Goal: Transaction & Acquisition: Subscribe to service/newsletter

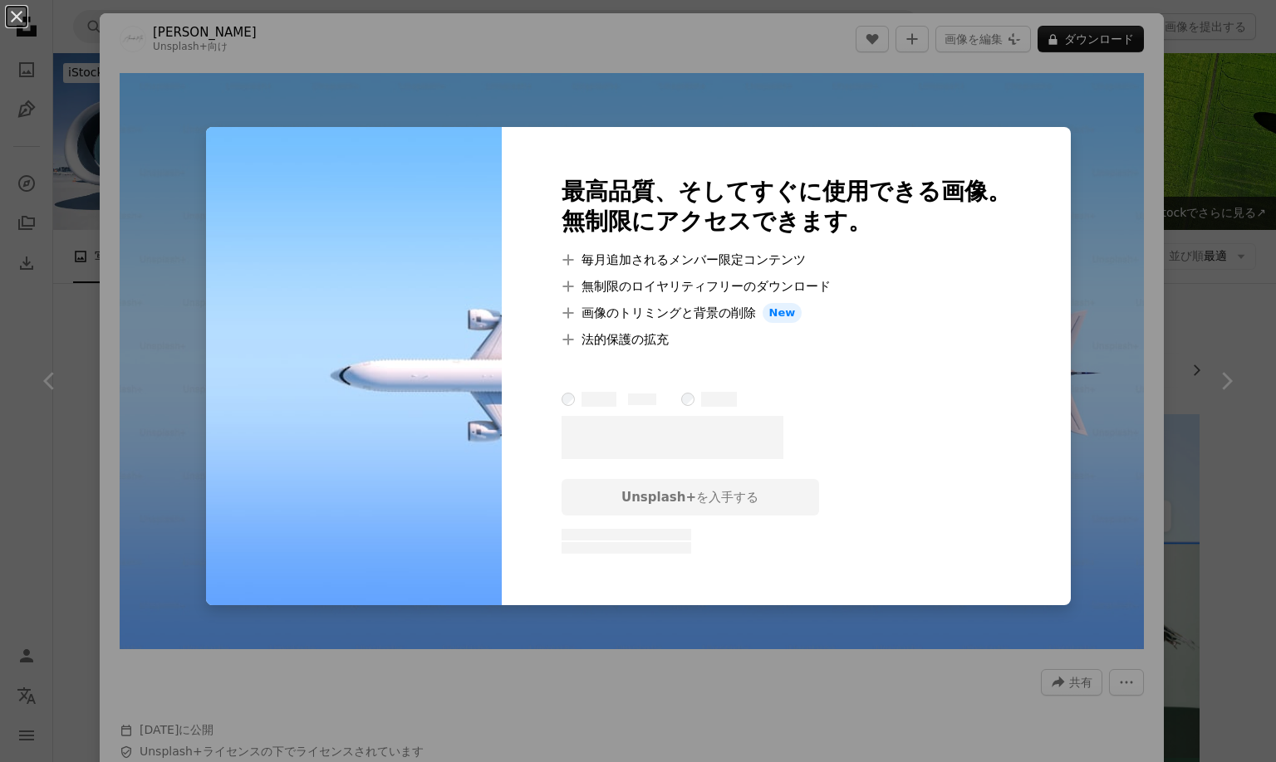
scroll to position [3575, 0]
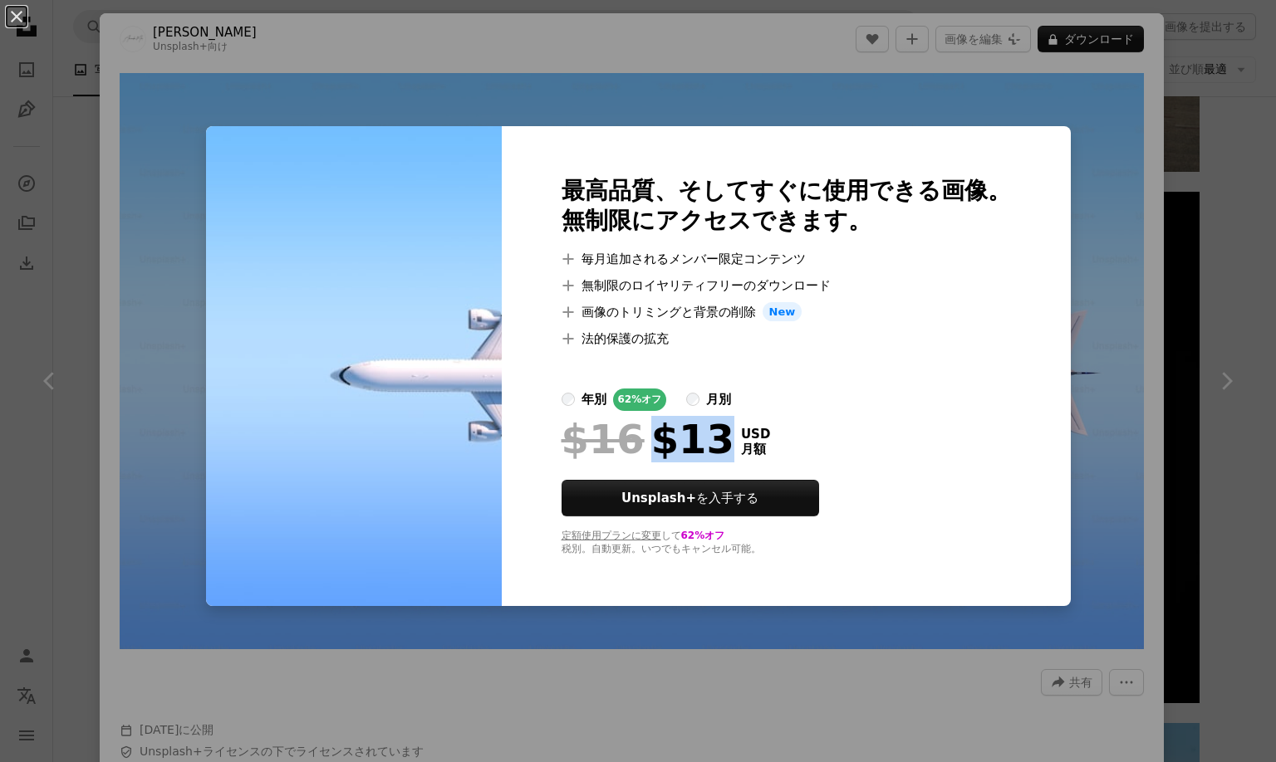
drag, startPoint x: 712, startPoint y: 439, endPoint x: 654, endPoint y: 438, distance: 58.2
click at [654, 438] on div "$16 $13" at bounding box center [647, 439] width 173 height 43
copy div "$13"
click at [931, 429] on div "$16 $13 USD 月額" at bounding box center [785, 439] width 449 height 43
click at [909, 414] on div at bounding box center [785, 414] width 449 height 7
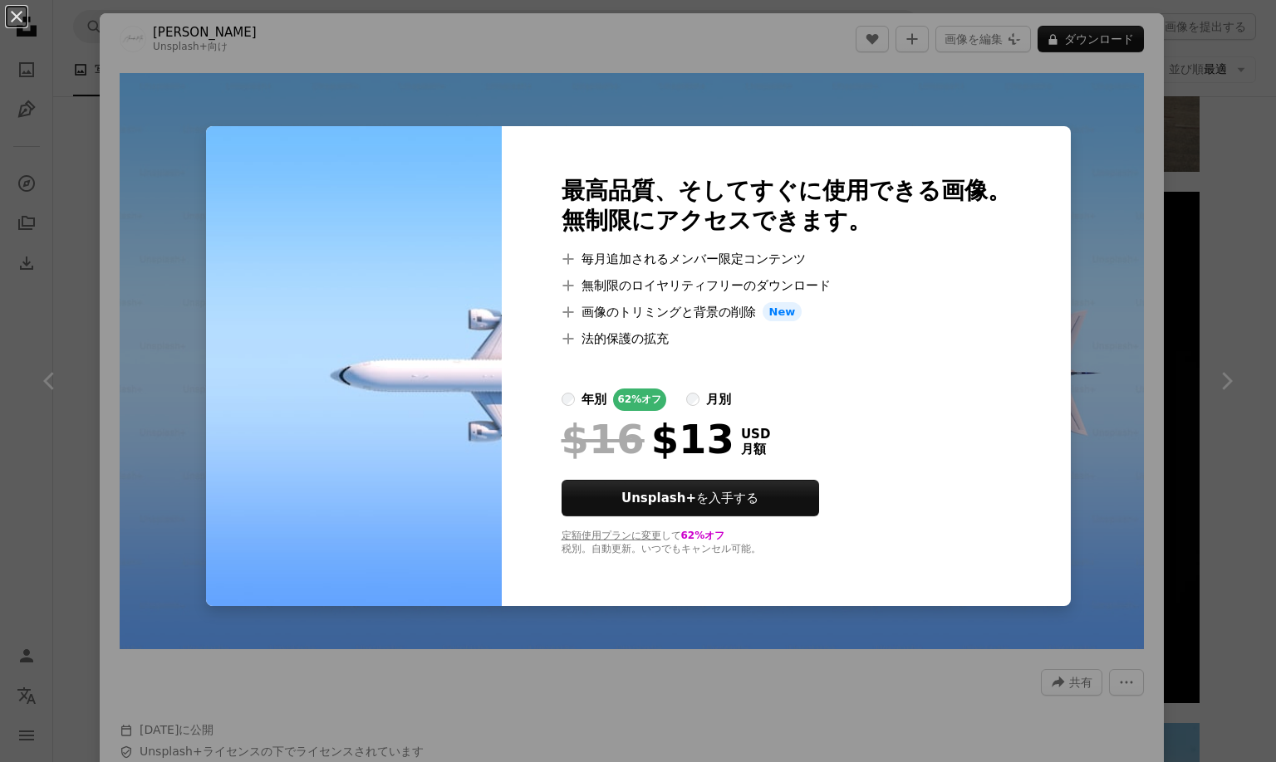
click at [924, 351] on div at bounding box center [785, 369] width 449 height 40
click at [898, 350] on div at bounding box center [785, 369] width 449 height 40
click at [1095, 366] on div "An X shape 最高品質、そしてすぐに使用できる画像。 無制限にアクセスできます。 A plus sign 毎月追加されるメンバー限定コンテンツ A p…" at bounding box center [638, 381] width 1276 height 762
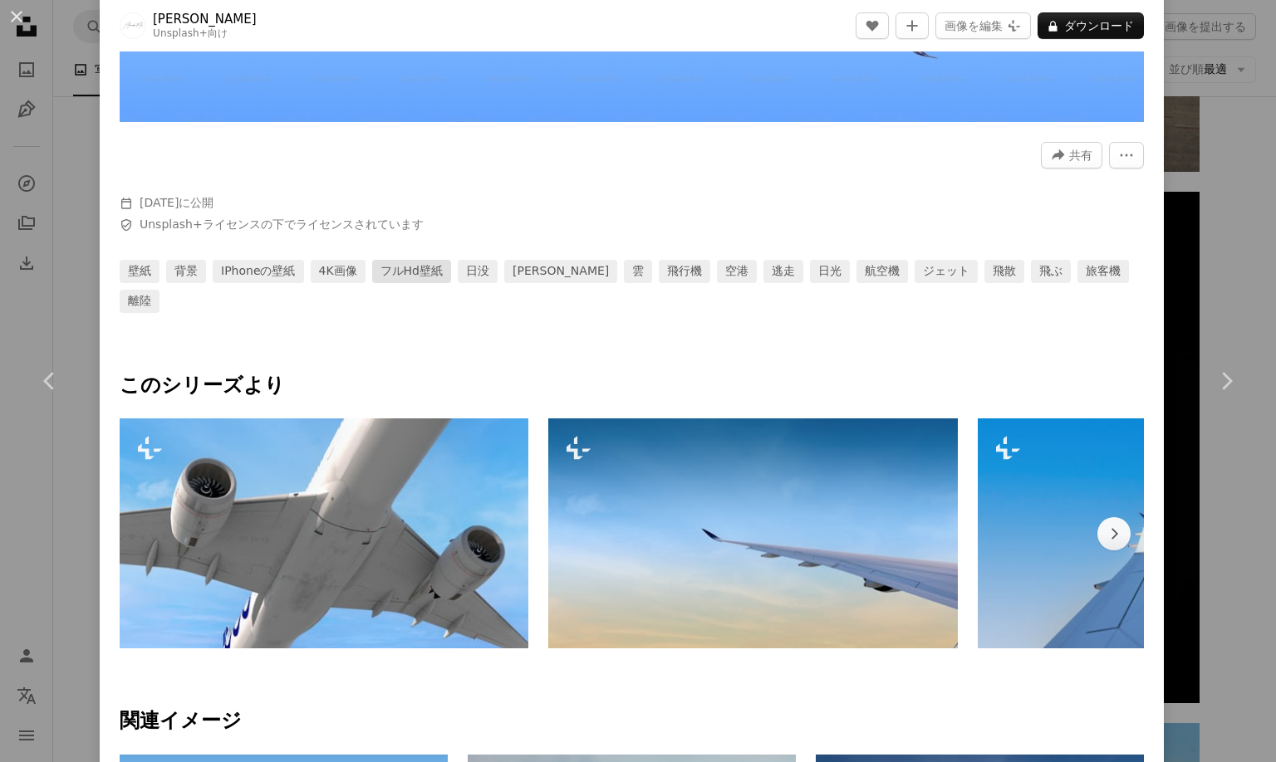
scroll to position [532, 0]
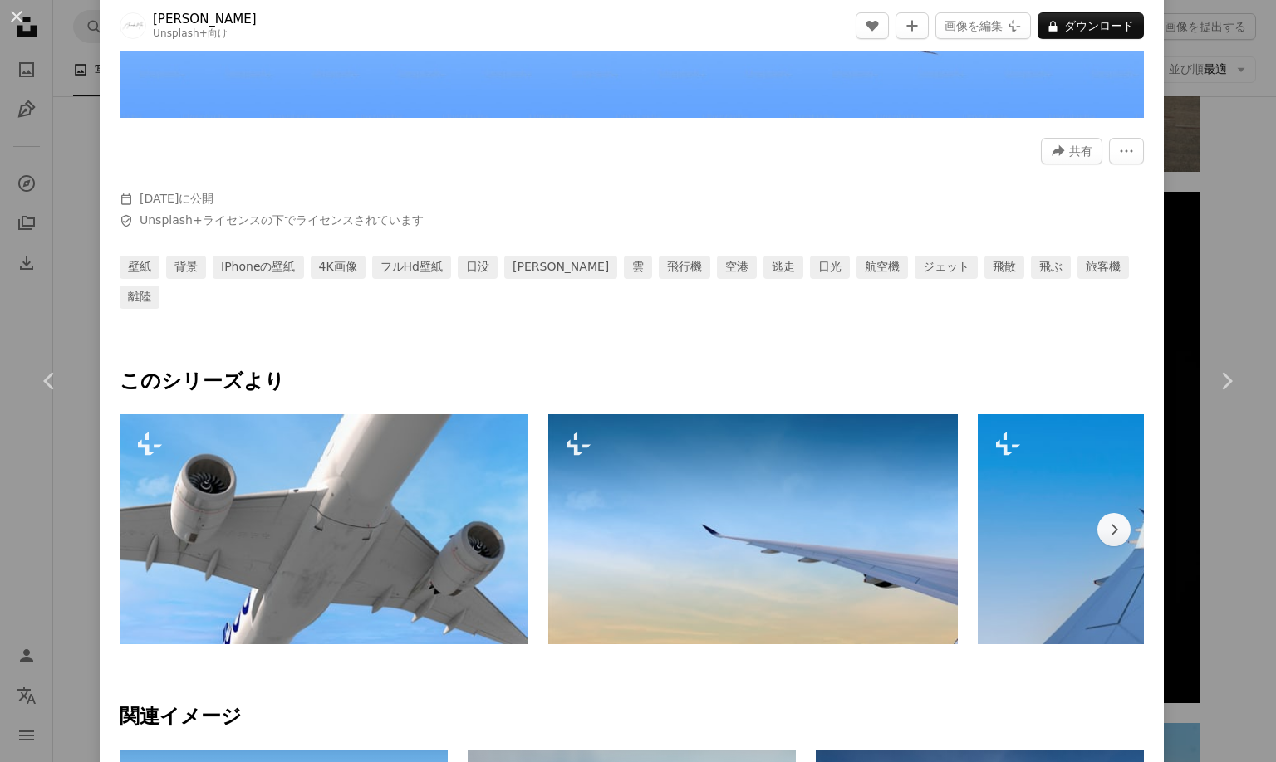
click at [298, 229] on span "Unsplash+ライセンス の下でライセンスされています" at bounding box center [282, 221] width 284 height 17
click at [257, 228] on span "Unsplash+ライセンス の下でライセンスされています" at bounding box center [282, 221] width 284 height 17
click at [214, 227] on link "Unsplash+ライセンス" at bounding box center [200, 219] width 121 height 13
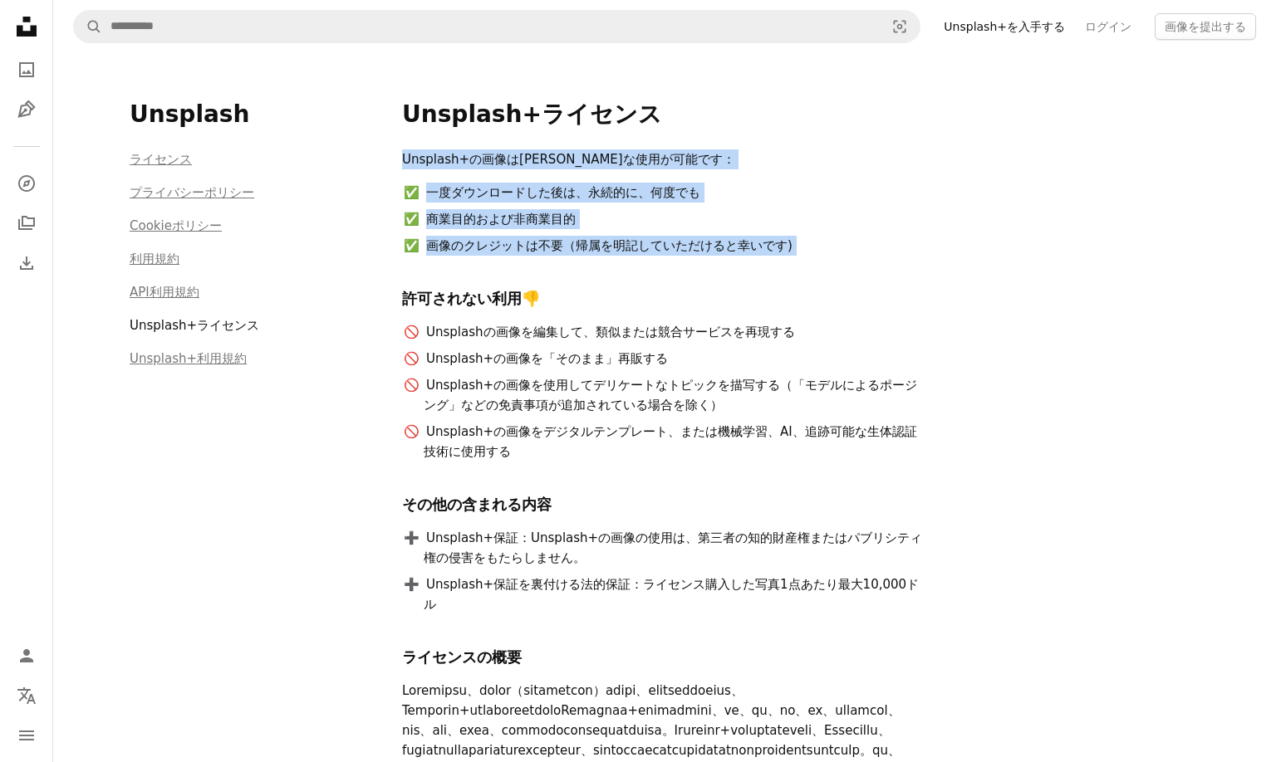
drag, startPoint x: 401, startPoint y: 158, endPoint x: 620, endPoint y: 252, distance: 238.8
click at [635, 257] on div "Unsplash+の画像は[PERSON_NAME]な使用が可能です： 一度ダウンロードした後は、永続的に、何度でも 商業目的および非商業目的 画像のクレジッ…" at bounding box center [664, 521] width 525 height 744
click at [610, 248] on li "画像のクレジットは不要（帰属を明記していただけると幸いです)" at bounding box center [675, 246] width 503 height 20
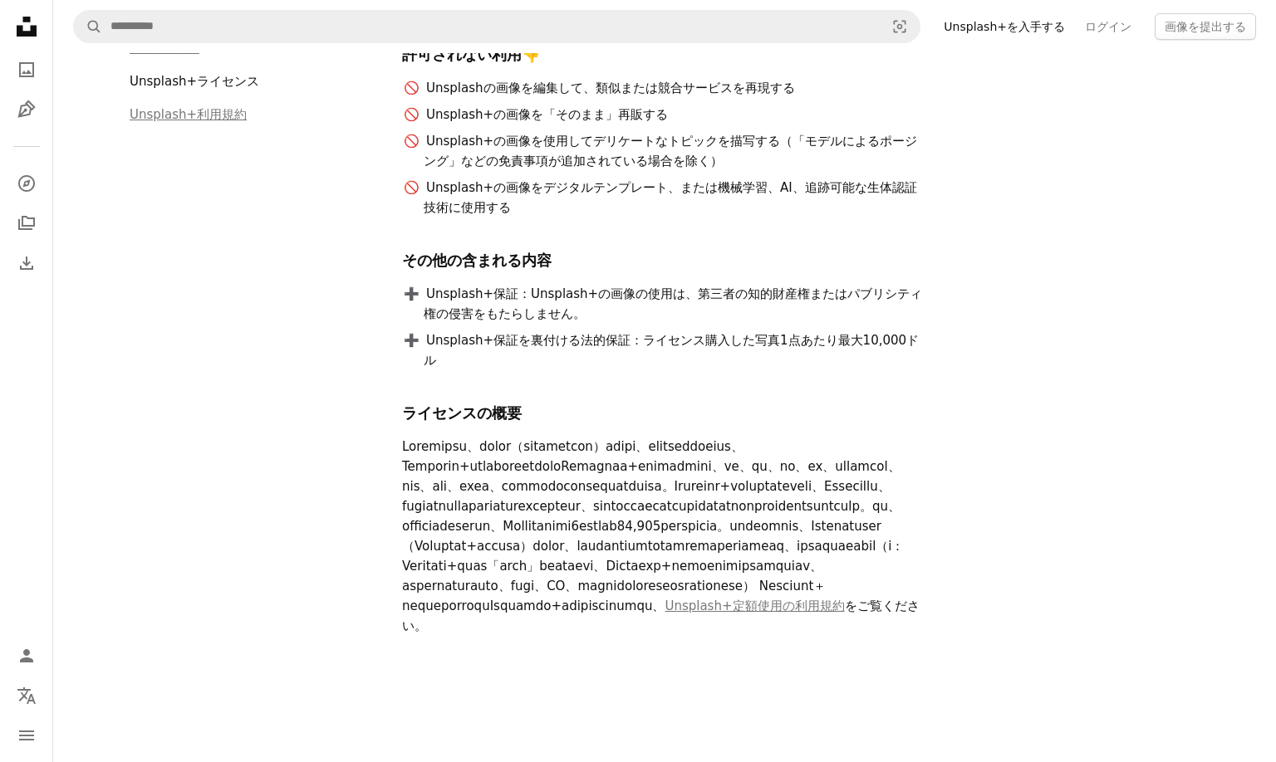
scroll to position [260, 0]
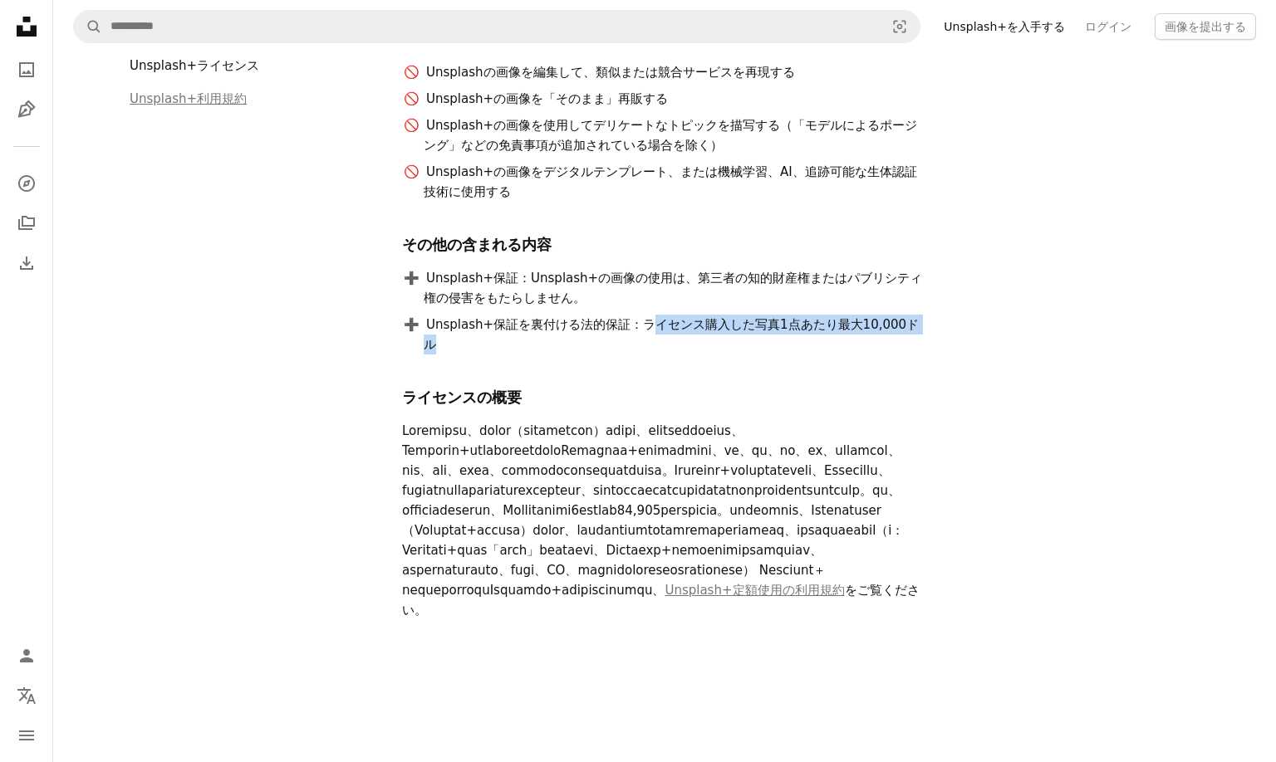
drag, startPoint x: 649, startPoint y: 325, endPoint x: 928, endPoint y: 329, distance: 279.1
click at [928, 329] on div "Unsplash+の画像は[PERSON_NAME]な使用が可能です： 一度ダウンロードした後は、永続的に、何度でも 商業目的および非商業目的 画像のクレジッ…" at bounding box center [800, 275] width 797 height 771
click at [928, 327] on div "Unsplash+の画像は[PERSON_NAME]な使用が可能です： 一度ダウンロードした後は、永続的に、何度でも 商業目的および非商業目的 画像のクレジッ…" at bounding box center [800, 275] width 797 height 771
drag, startPoint x: 929, startPoint y: 325, endPoint x: 391, endPoint y: 321, distance: 538.2
click at [391, 321] on div "Unsplash ライセンス プライバシーポリシー Cookieポリシー 利用規約 API利用規約 Unsplash+ライセンス Unsplash+利用規約 …" at bounding box center [665, 256] width 1110 height 927
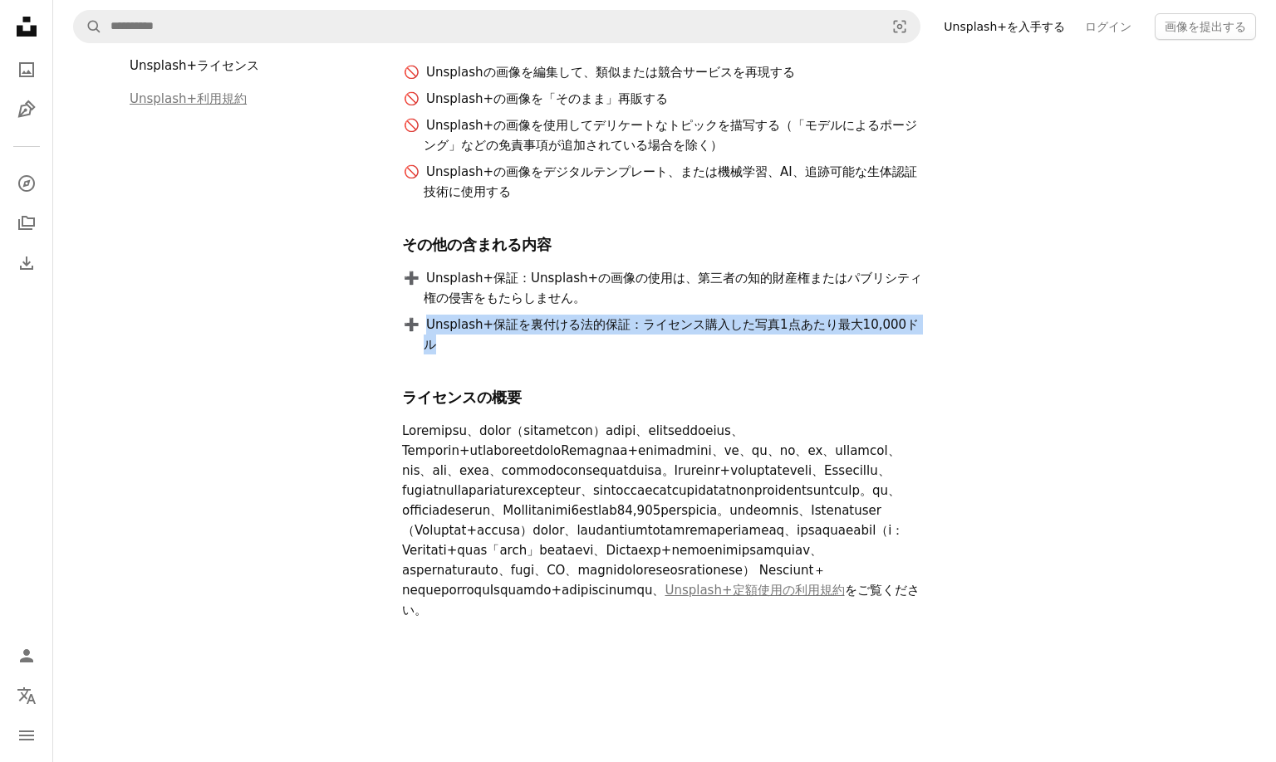
click at [429, 323] on li "Unsplash+保証を裏付ける法的保証：ライセンス購入した写真1点あたり最大10,000ドル" at bounding box center [675, 335] width 503 height 40
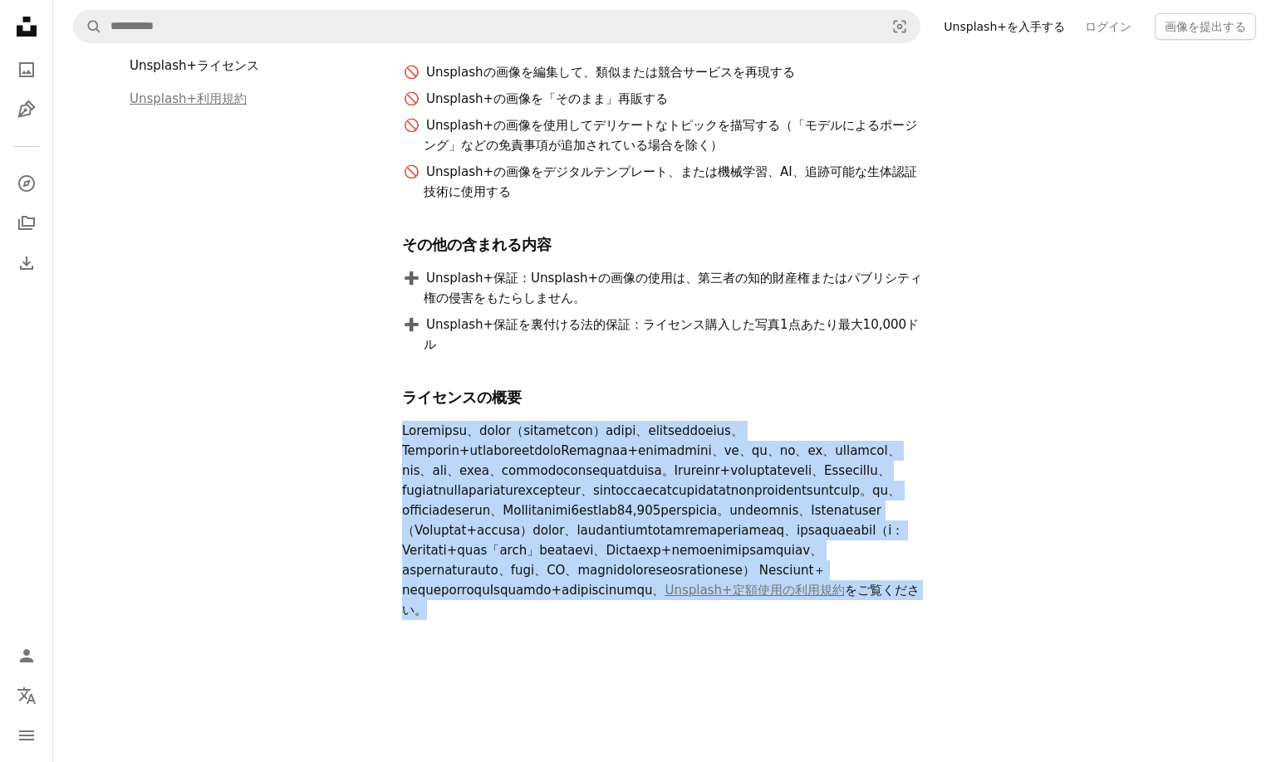
drag, startPoint x: 397, startPoint y: 410, endPoint x: 969, endPoint y: 647, distance: 619.2
click at [969, 647] on div "Unsplash ライセンス プライバシーポリシー Cookieポリシー 利用規約 API利用規約 Unsplash+ライセンス Unsplash+利用規約 …" at bounding box center [665, 256] width 1110 height 927
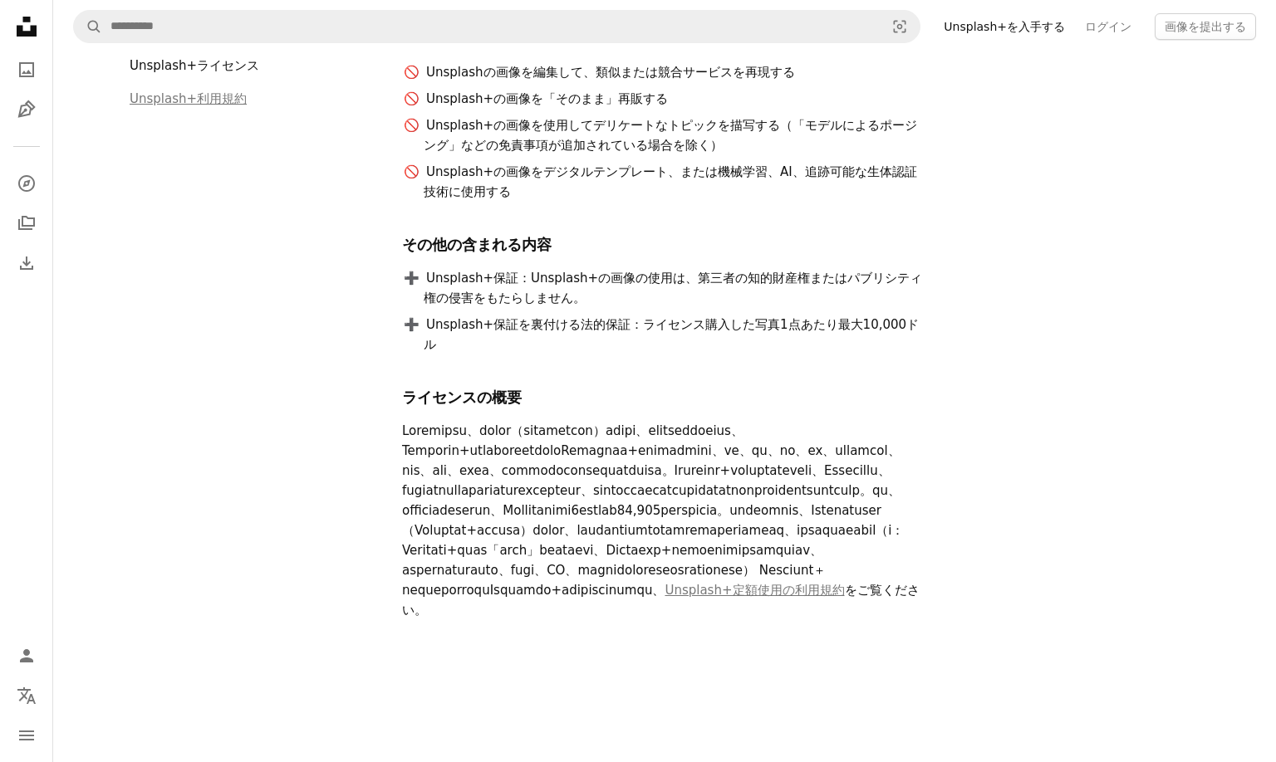
click at [970, 630] on div "Unsplash+の画像は[PERSON_NAME]な使用が可能です： 一度ダウンロードした後は、永続的に、何度でも 商業目的および非商業目的 画像のクレジッ…" at bounding box center [800, 275] width 797 height 771
click at [774, 421] on p "Unsplash+定額使用の利用規約 をご覧ください。" at bounding box center [664, 520] width 525 height 199
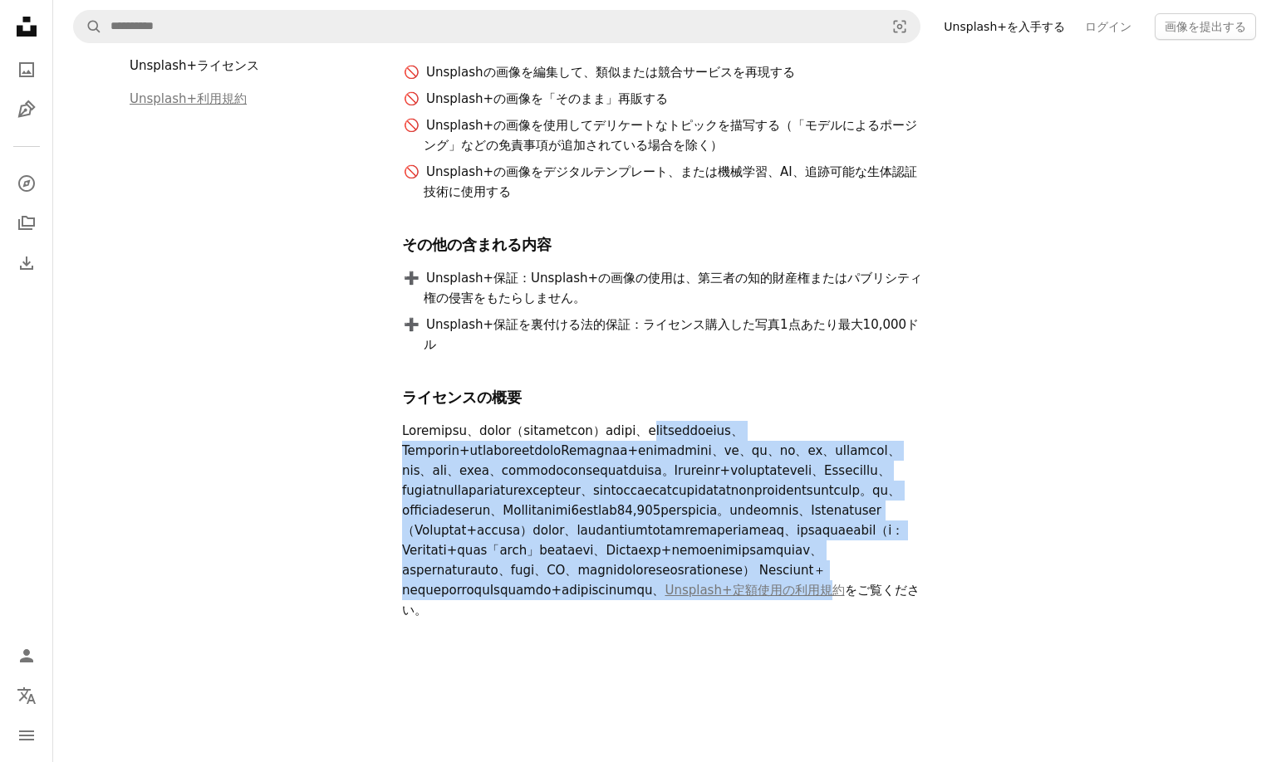
drag, startPoint x: 772, startPoint y: 409, endPoint x: 962, endPoint y: 643, distance: 300.5
click at [962, 643] on div "Unsplash+の画像は[PERSON_NAME]な使用が可能です： 一度ダウンロードした後は、永続的に、何度でも 商業目的および非商業目的 画像のクレジッ…" at bounding box center [800, 275] width 797 height 771
click at [963, 642] on div "Unsplash+の画像は[PERSON_NAME]な使用が可能です： 一度ダウンロードした後は、永続的に、何度でも 商業目的および非商業目的 画像のクレジッ…" at bounding box center [800, 275] width 797 height 771
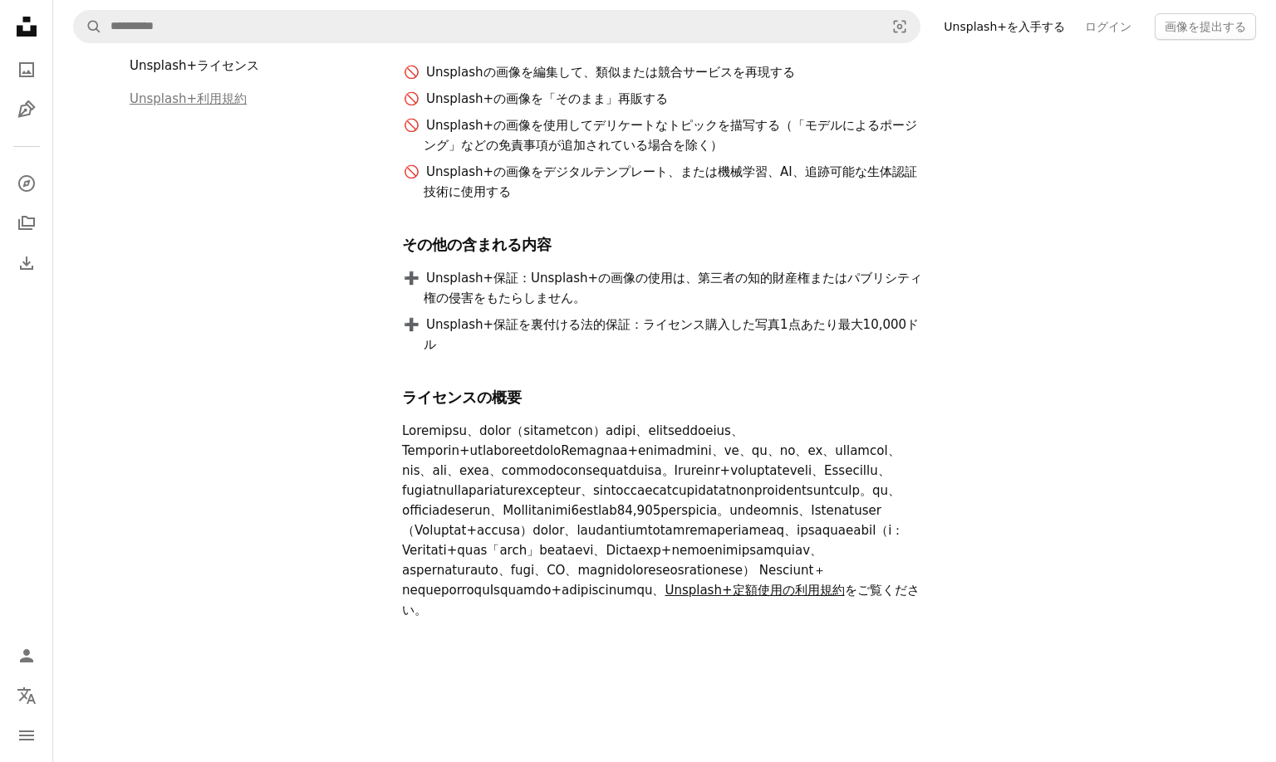
click at [844, 598] on link "Unsplash+定額使用の利用規約" at bounding box center [753, 590] width 179 height 15
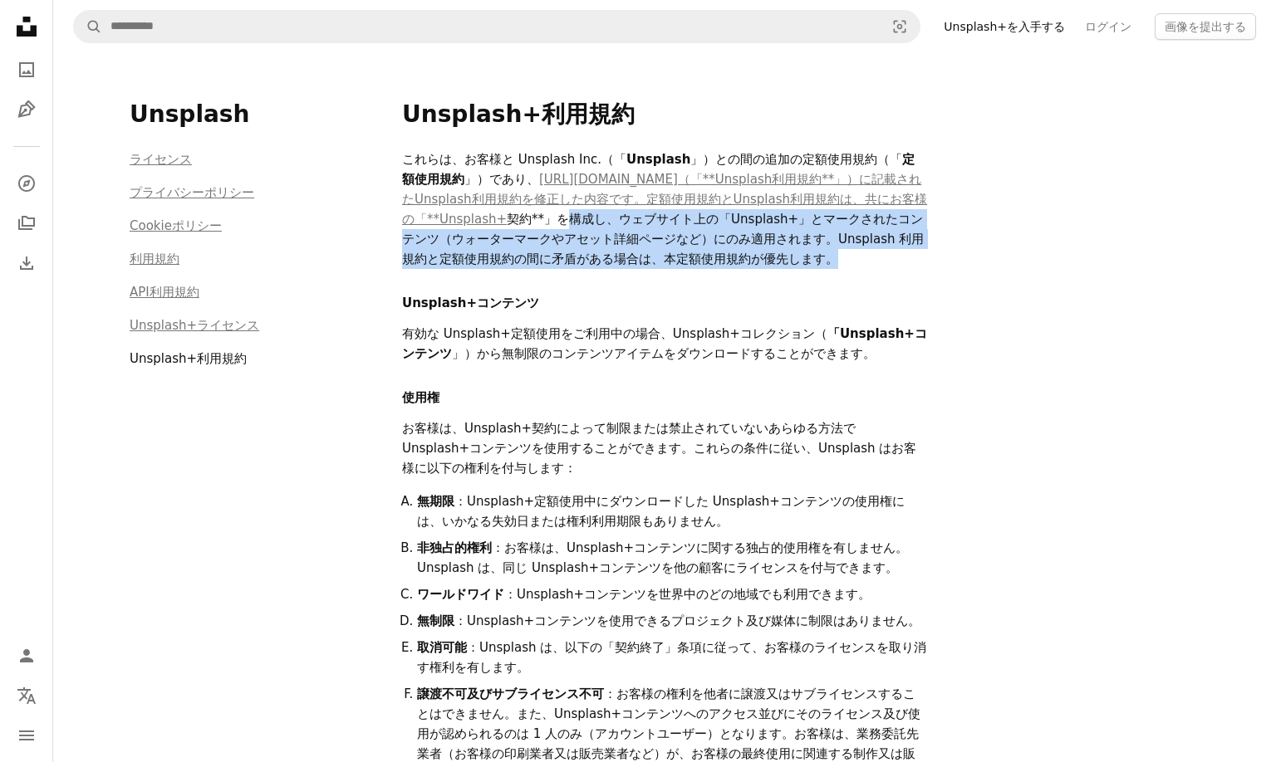
drag, startPoint x: 546, startPoint y: 223, endPoint x: 880, endPoint y: 254, distance: 336.1
click at [880, 254] on p "これらは、お客様と Unsplash Inc.（「 Unsplash 」）との間の追加の定額使用規約（「 定額使用規約 」）であり、 [URL][DOMAIN…" at bounding box center [664, 209] width 525 height 120
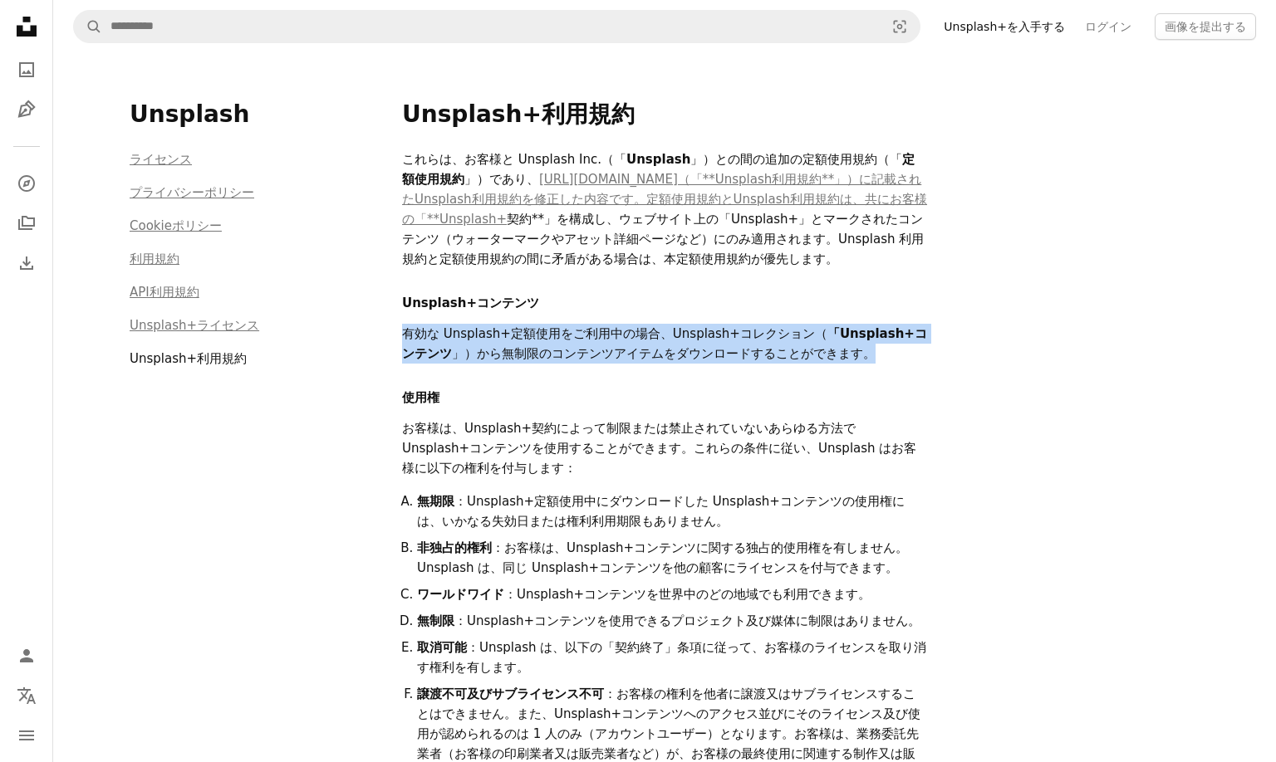
drag, startPoint x: 402, startPoint y: 332, endPoint x: 905, endPoint y: 354, distance: 503.7
click at [905, 354] on p "有効な Unsplash+定額使用をご利用中の場合、Unsplash+コレクション（ 「Unsplash+コンテンツ 」）から無制限のコンテンツアイテムをダウ…" at bounding box center [664, 344] width 525 height 40
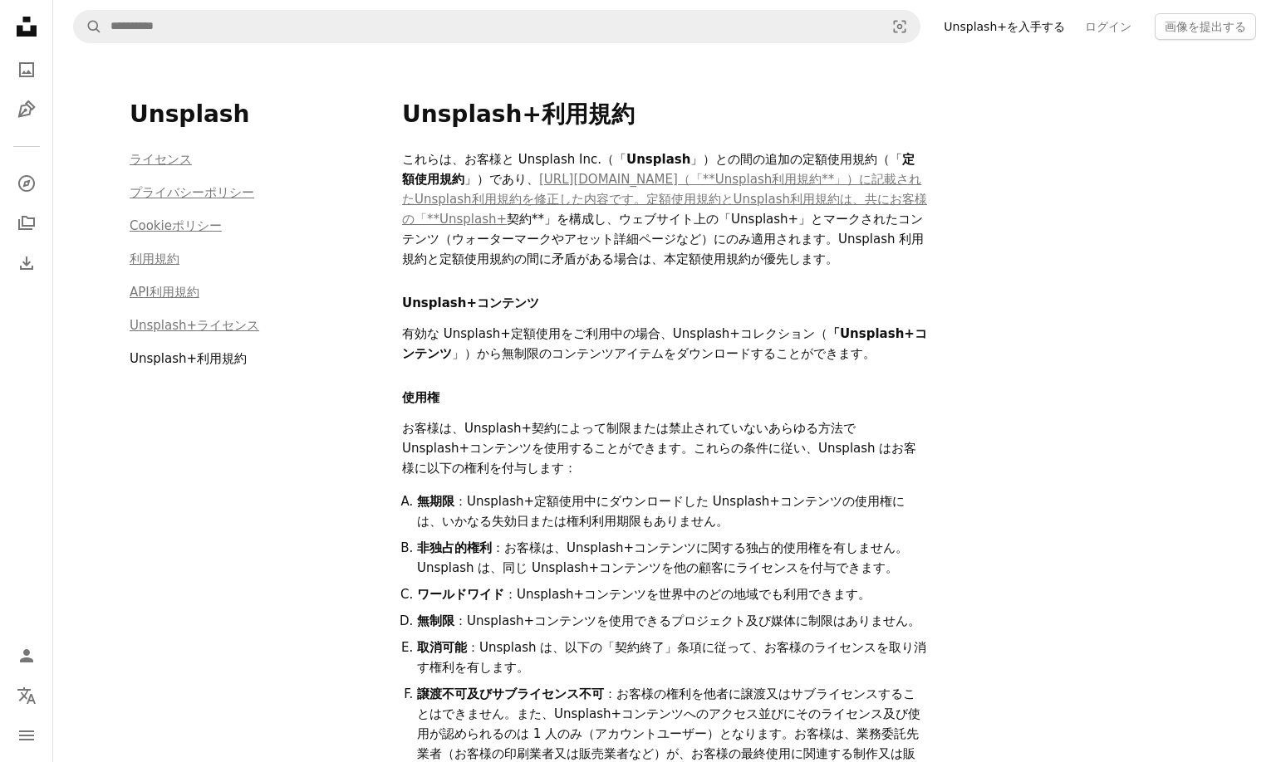
click at [895, 355] on p "有効な Unsplash+定額使用をご利用中の場合、Unsplash+コレクション（ 「Unsplash+コンテンツ 」）から無制限のコンテンツアイテムをダウ…" at bounding box center [664, 344] width 525 height 40
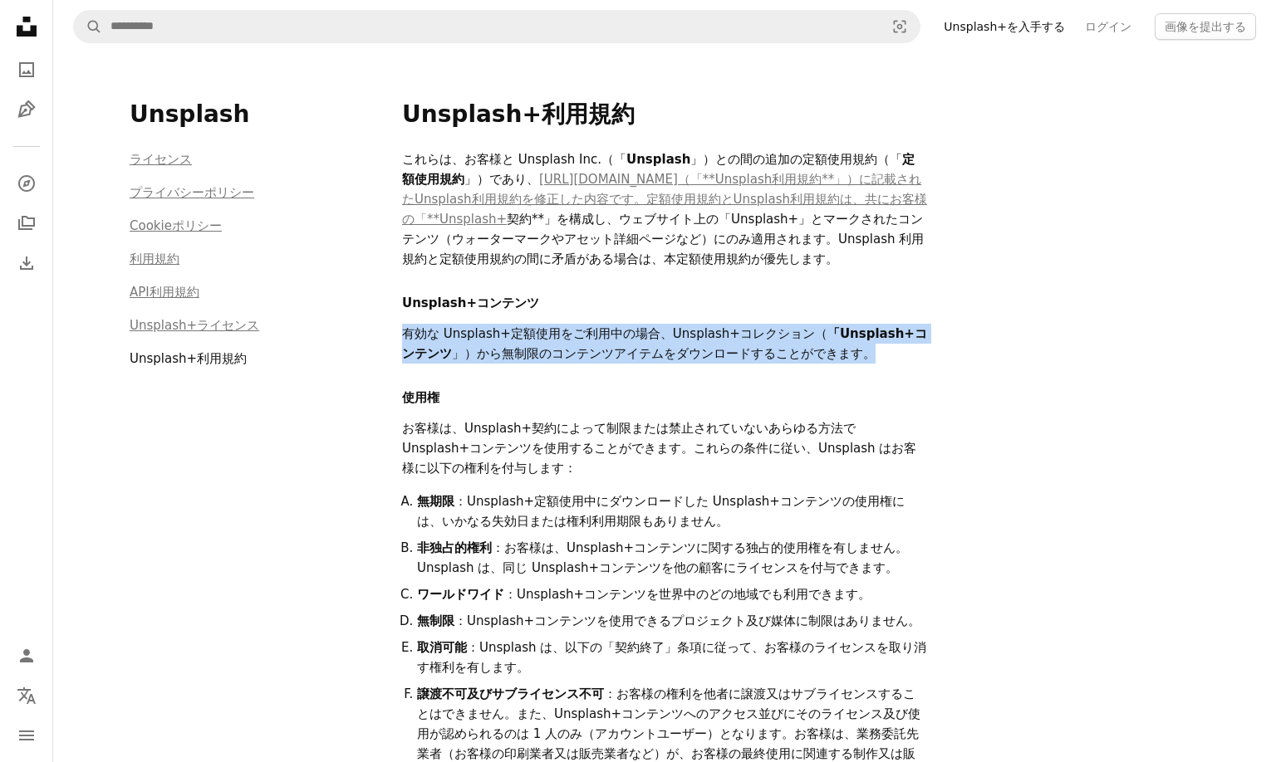
drag, startPoint x: 879, startPoint y: 354, endPoint x: 394, endPoint y: 332, distance: 485.5
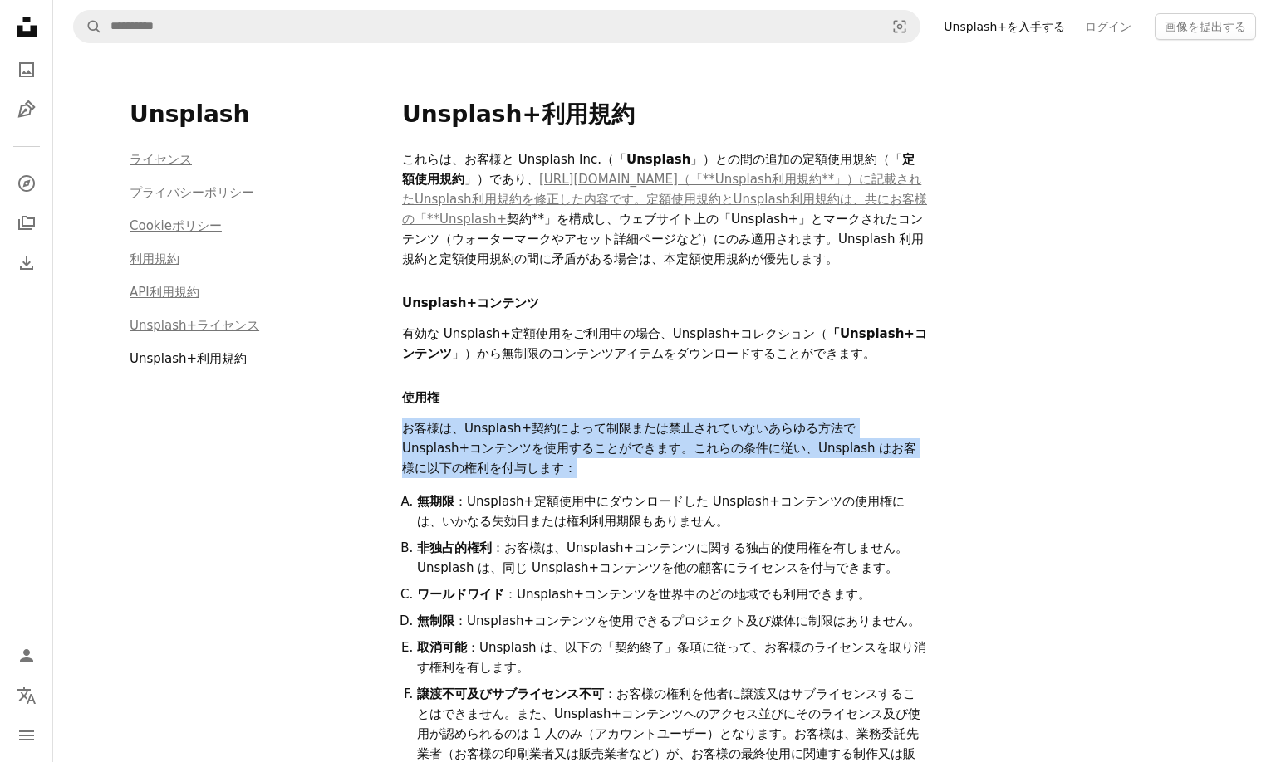
drag, startPoint x: 395, startPoint y: 434, endPoint x: 585, endPoint y: 464, distance: 191.8
click at [580, 464] on p "お客様は、Unsplash+契約によって制限または禁止されていないあらゆる方法で Unsplash+コンテンツを使用することができます。これらの条件に従い、U…" at bounding box center [664, 449] width 525 height 60
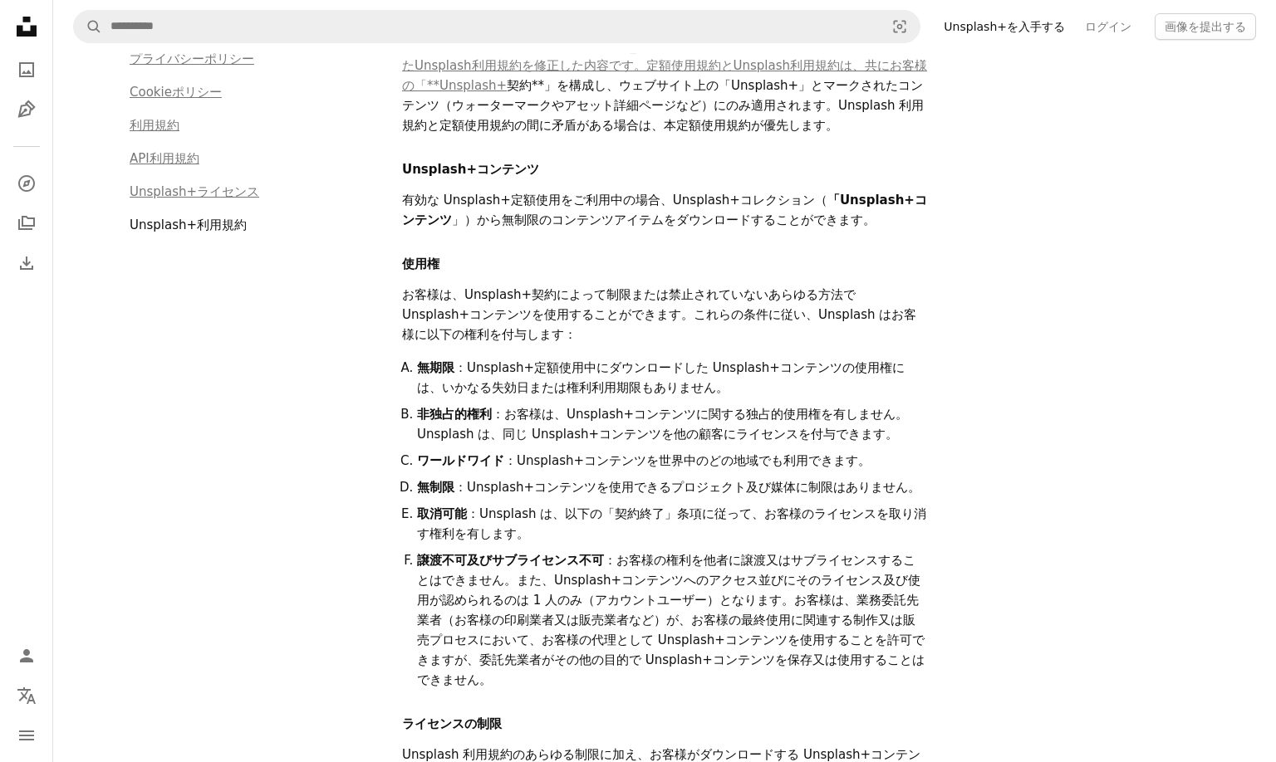
scroll to position [176, 0]
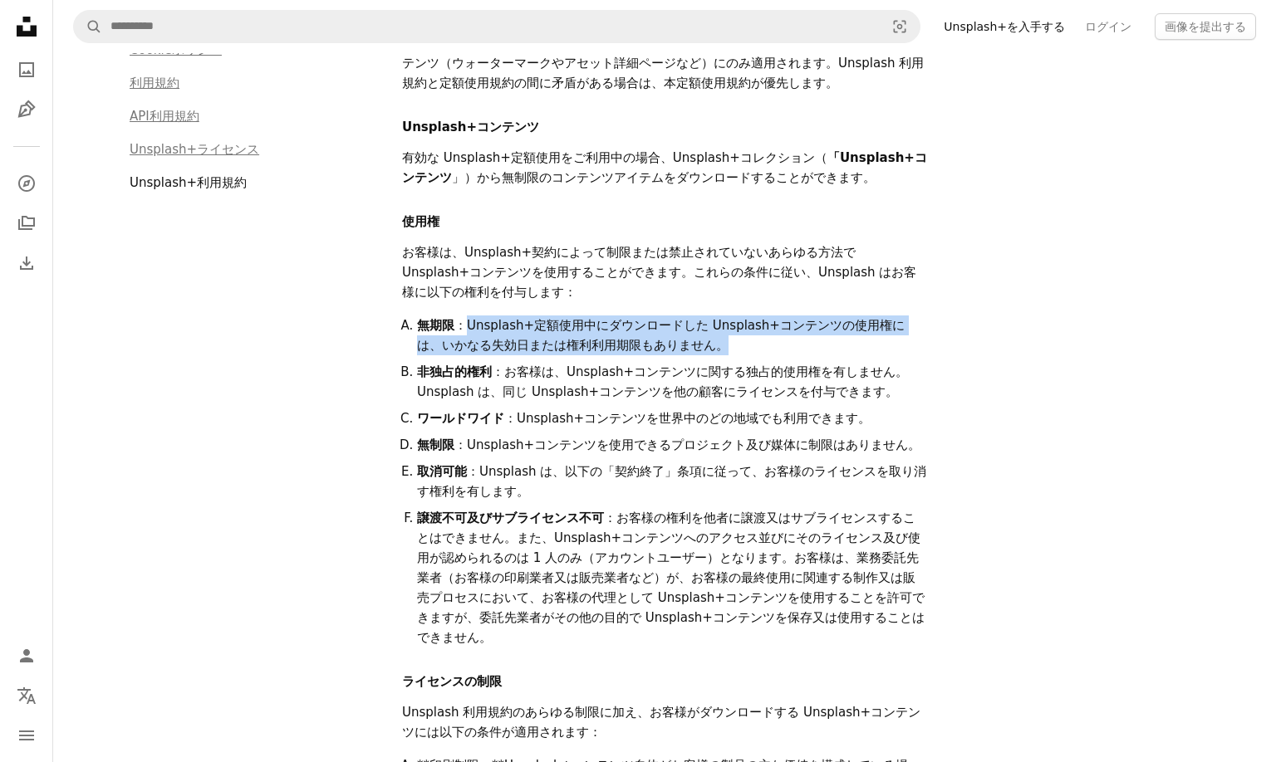
drag, startPoint x: 467, startPoint y: 323, endPoint x: 933, endPoint y: 342, distance: 467.1
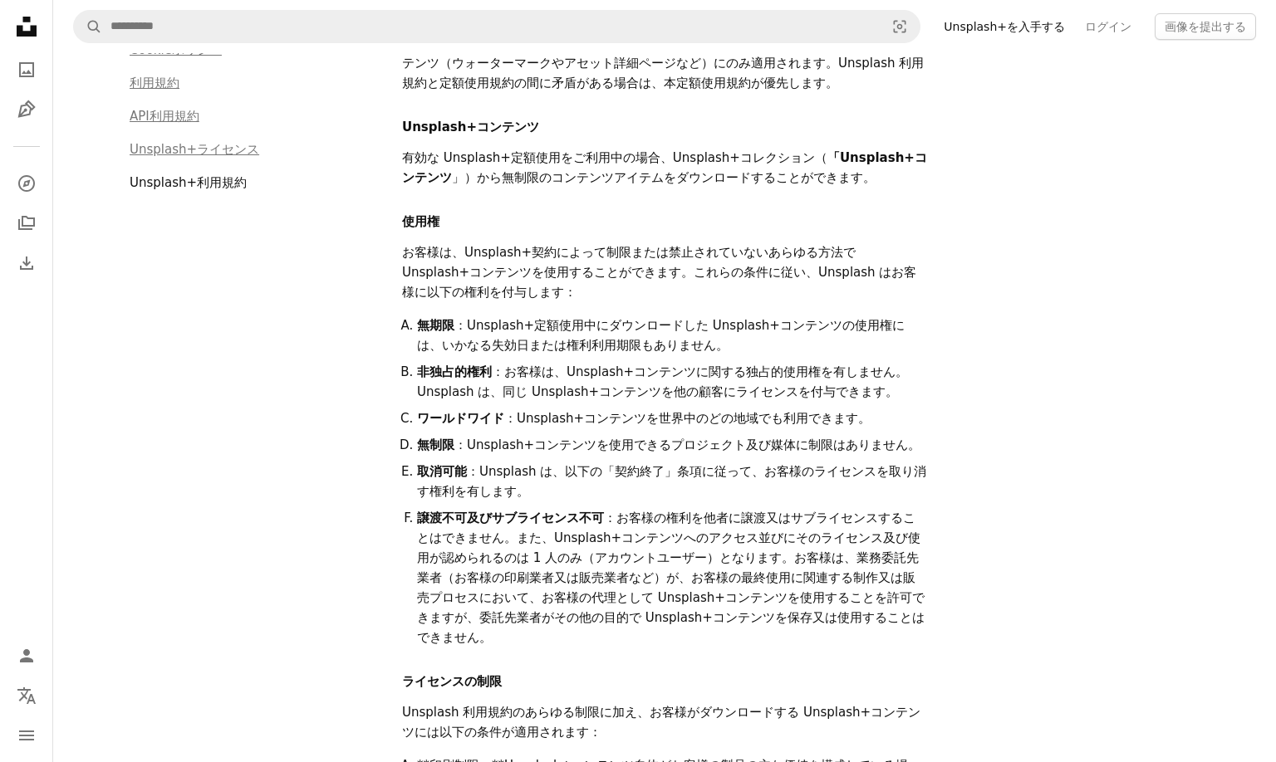
click at [877, 341] on li "無期限 ：Unsplash+定額使用中にダウンロードした Unsplash+コンテンツの使用権には、いかなる失効日または権利利用期限もありません。" at bounding box center [672, 336] width 510 height 40
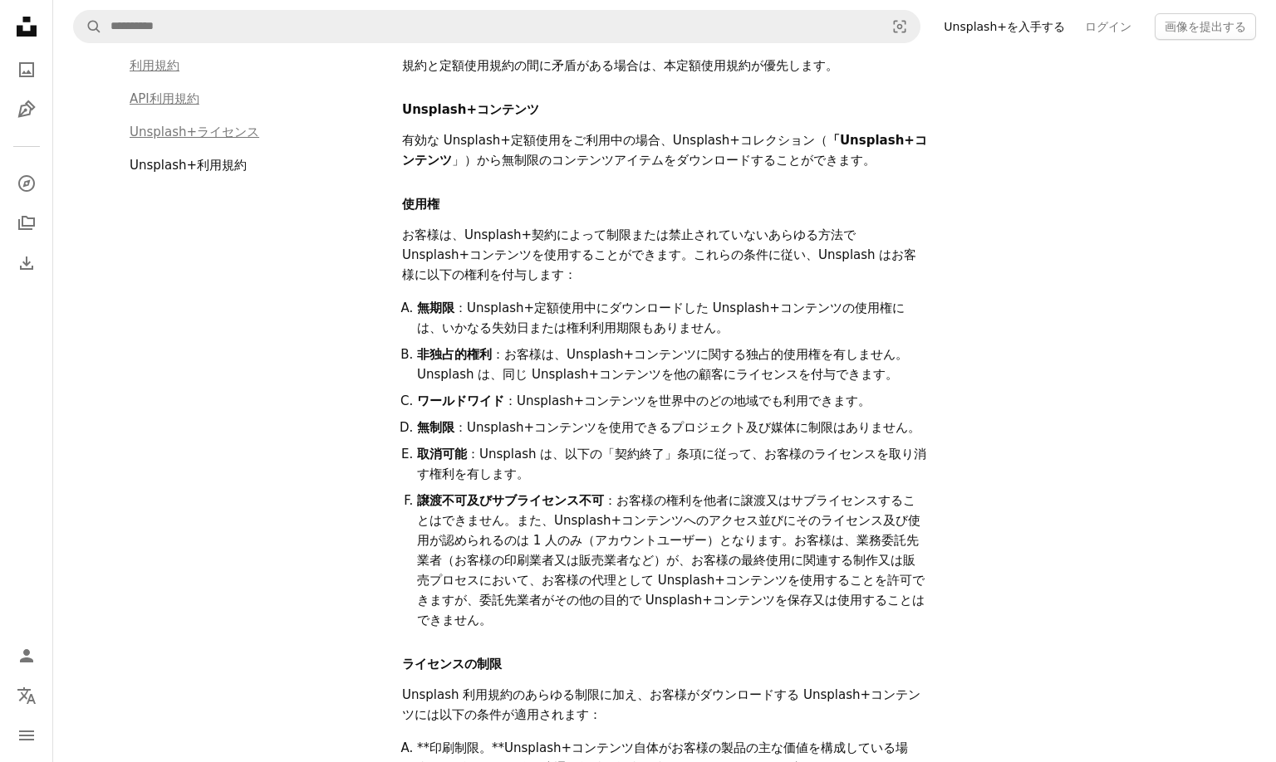
scroll to position [0, 0]
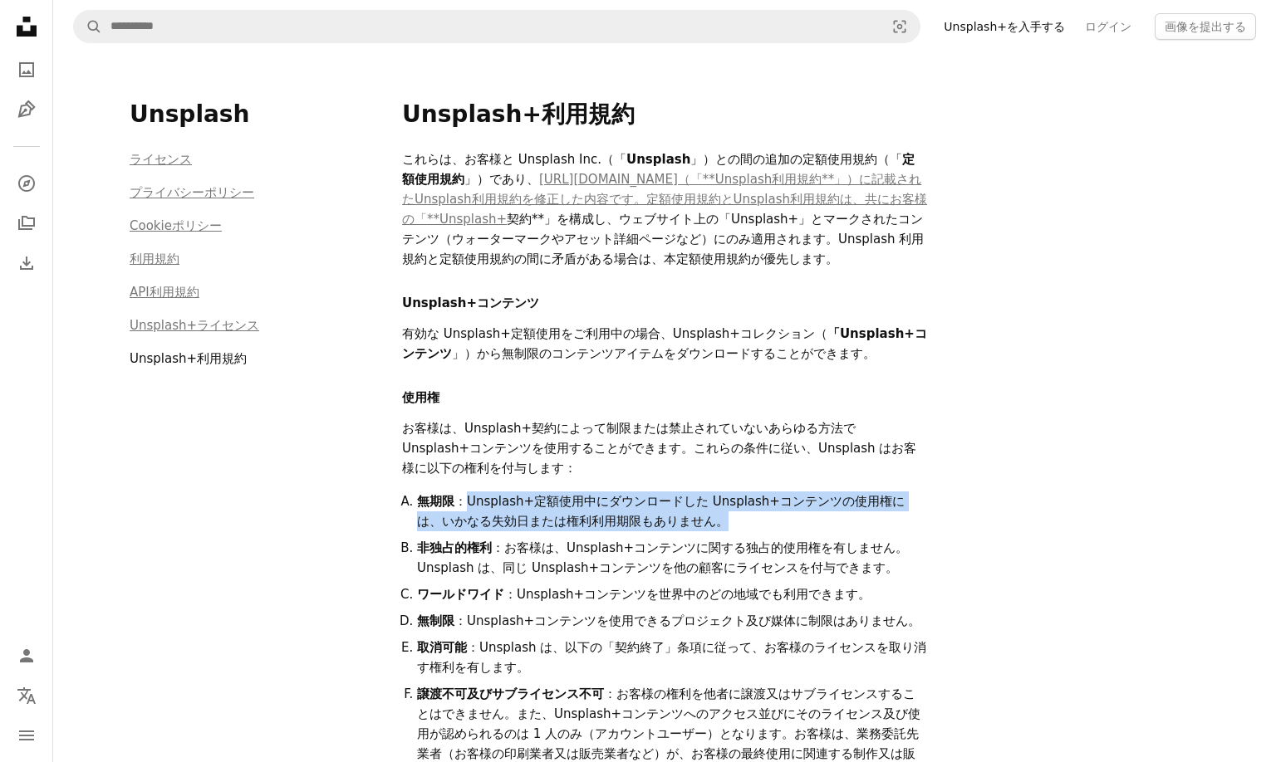
drag, startPoint x: 466, startPoint y: 503, endPoint x: 747, endPoint y: 519, distance: 282.0
click at [747, 519] on li "無期限 ：Unsplash+定額使用中にダウンロードした Unsplash+コンテンツの使用権には、いかなる失効日または権利利用期限もありません。" at bounding box center [672, 512] width 510 height 40
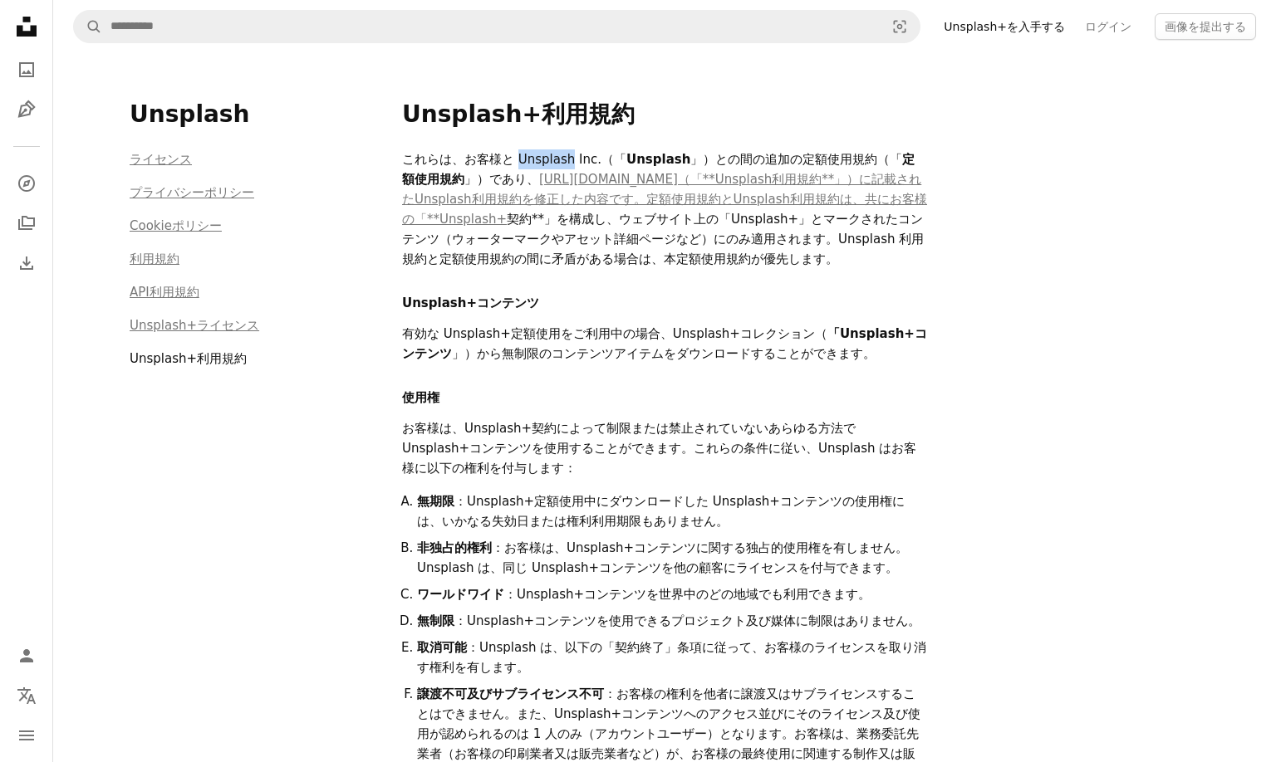
drag, startPoint x: 569, startPoint y: 160, endPoint x: 519, endPoint y: 158, distance: 49.9
click at [519, 158] on p "これらは、お客様と Unsplash Inc.（「 Unsplash 」）との間の追加の定額使用規約（「 定額使用規約 」）であり、 [URL][DOMAIN…" at bounding box center [664, 209] width 525 height 120
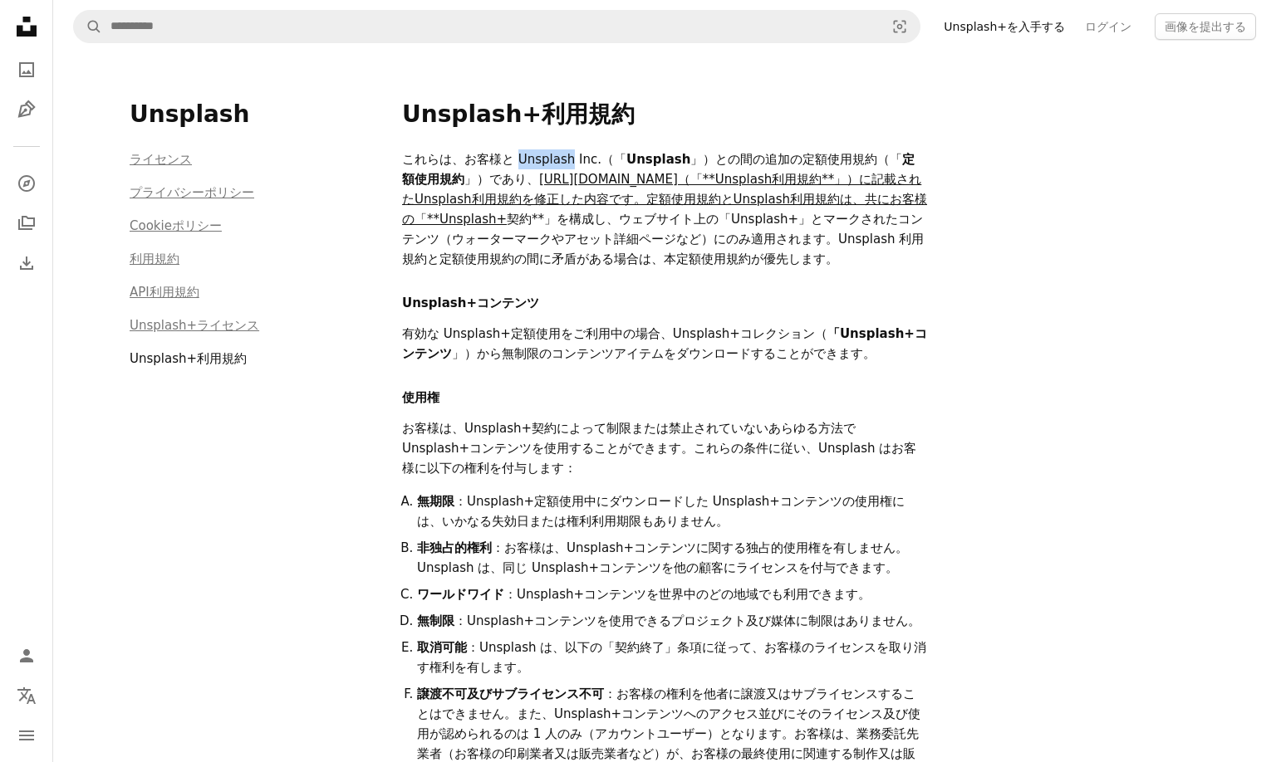
copy p "Unsplash"
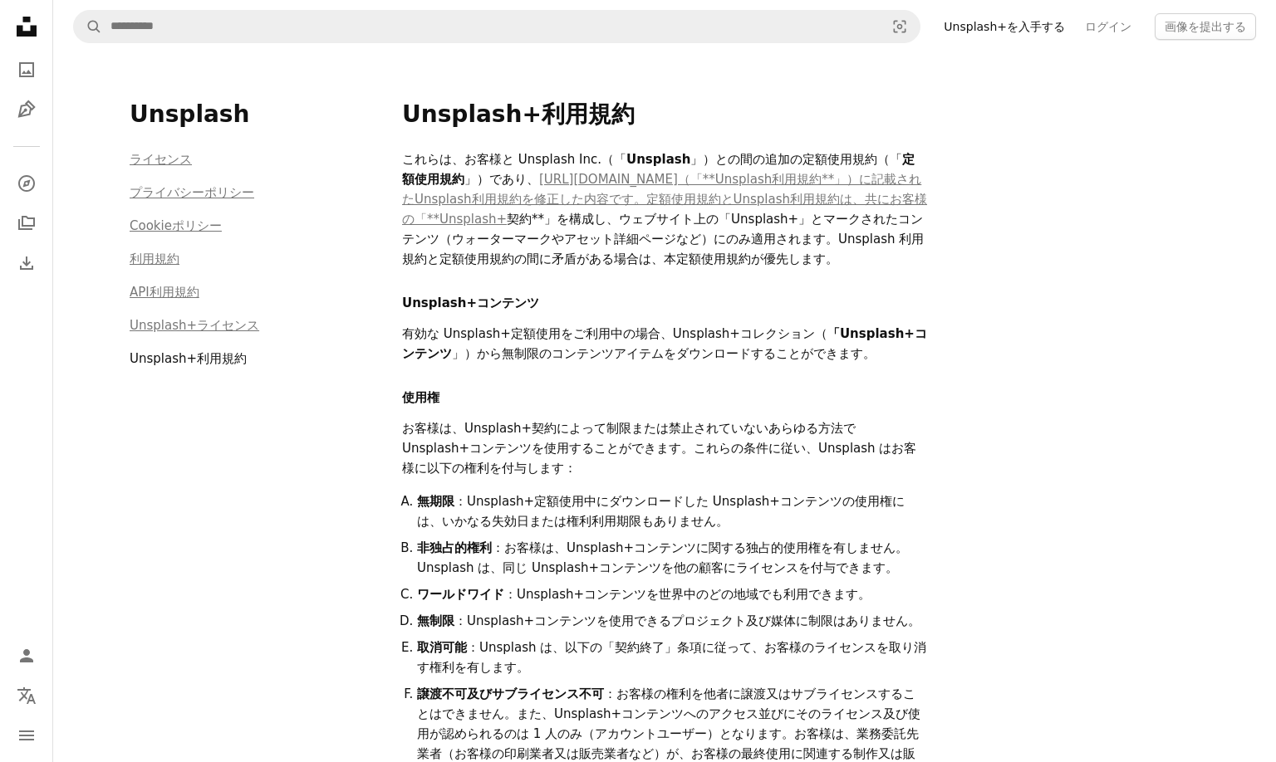
click at [715, 100] on h1 "Unsplash+利用規約" at bounding box center [800, 115] width 797 height 30
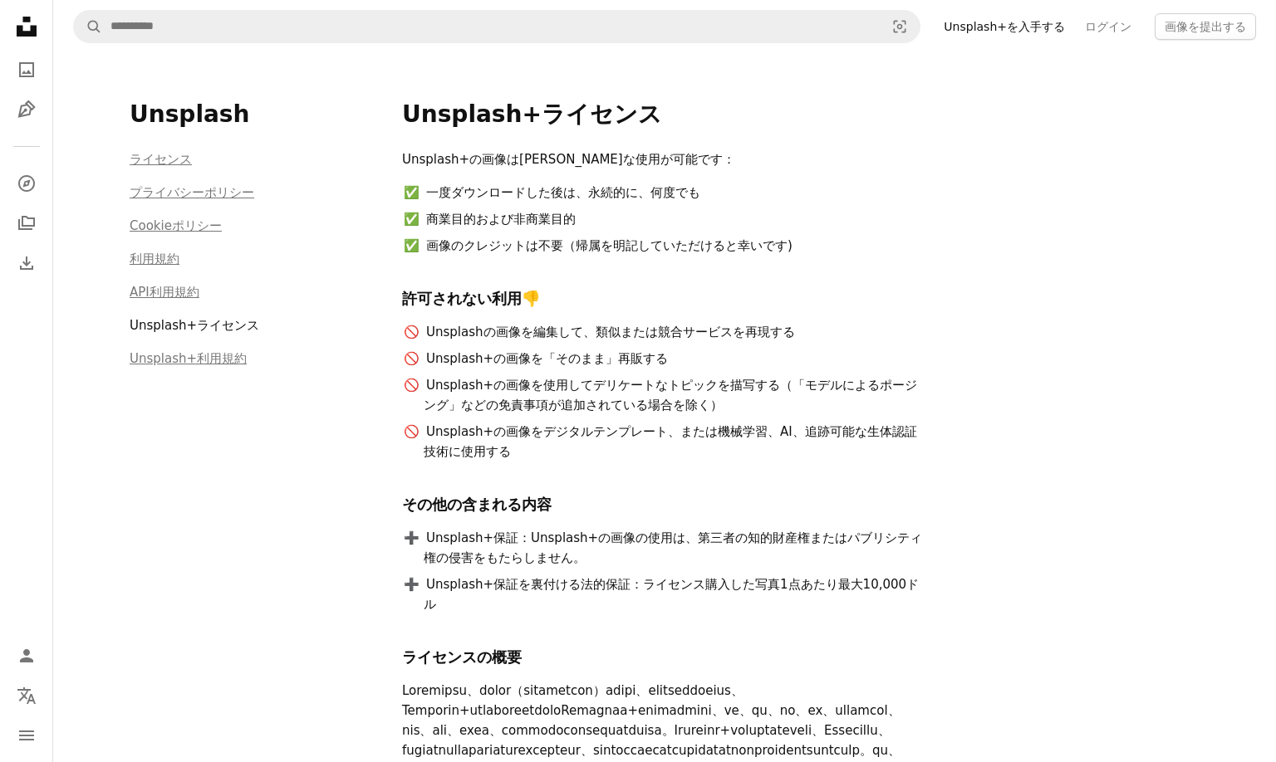
scroll to position [260, 0]
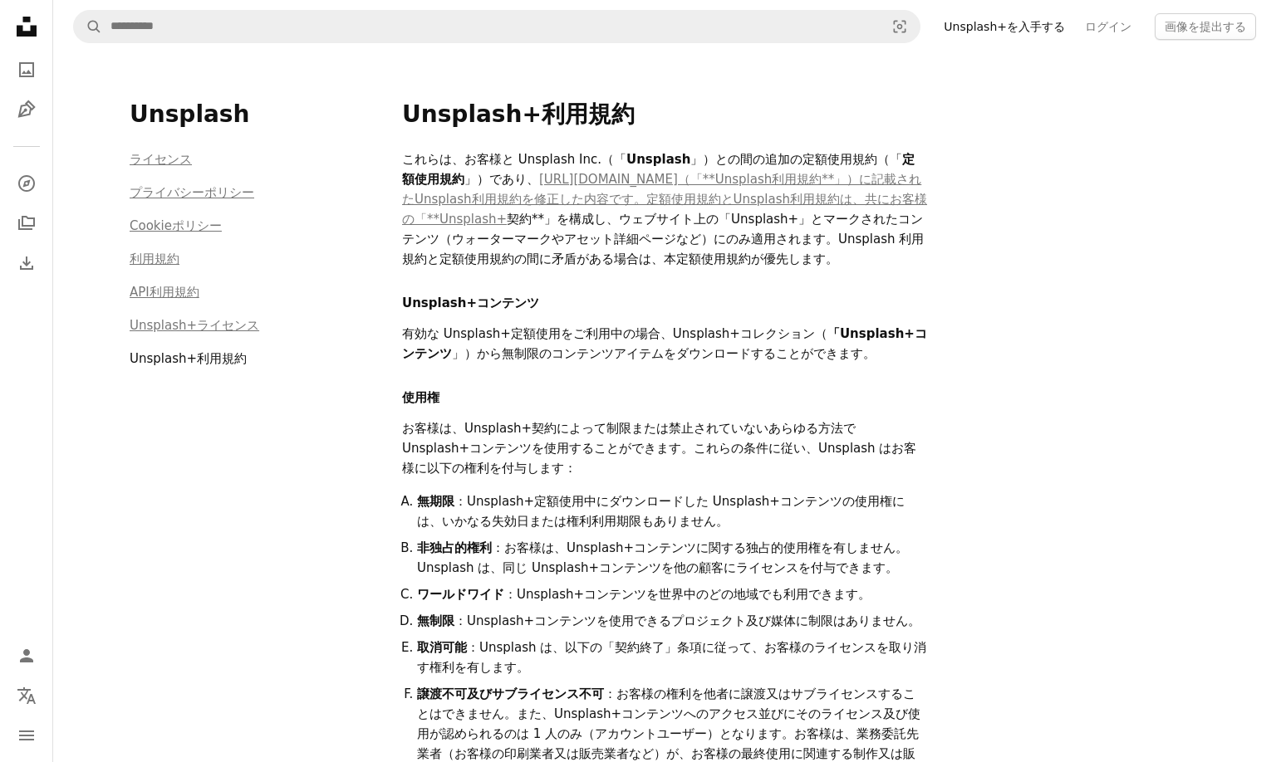
click at [472, 468] on p "お客様は、Unsplash+契約によって制限または禁止されていないあらゆる方法で Unsplash+コンテンツを使用することができます。これらの条件に従い、U…" at bounding box center [664, 449] width 525 height 60
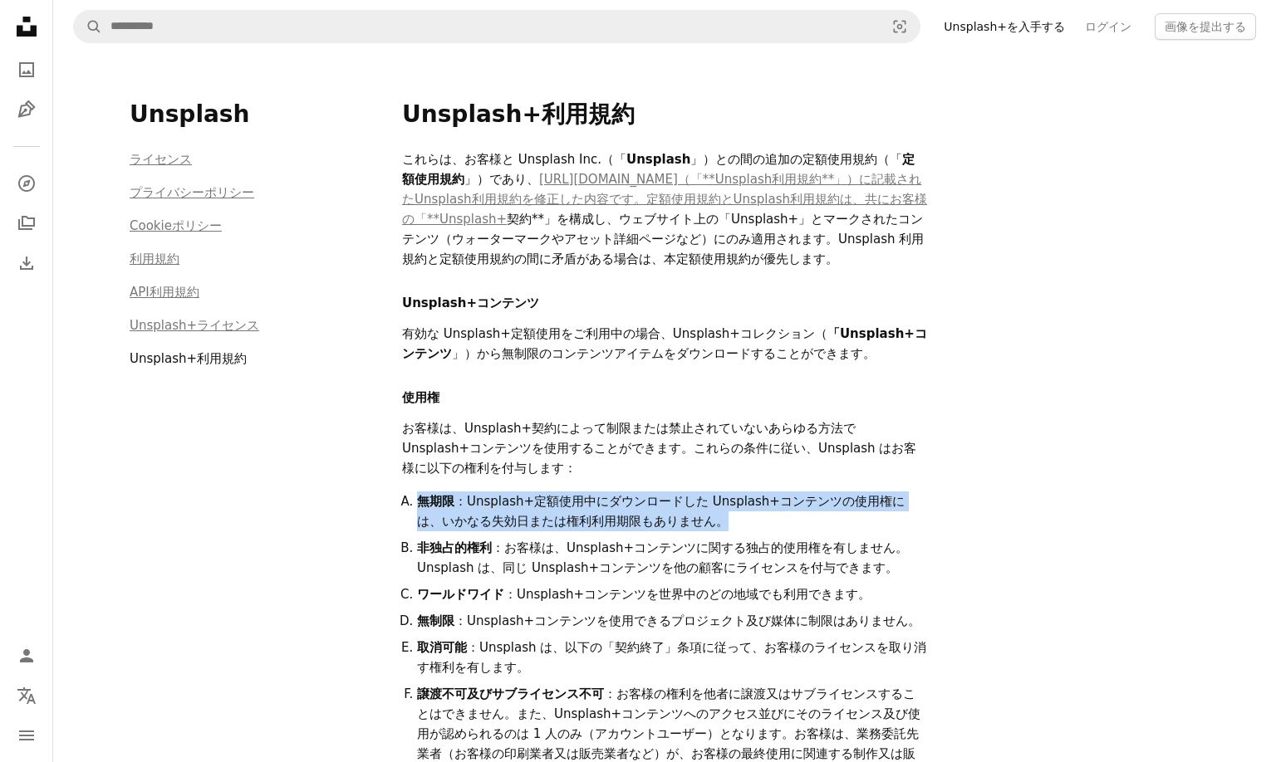
drag, startPoint x: 401, startPoint y: 502, endPoint x: 713, endPoint y: 522, distance: 312.1
click at [712, 522] on li "無期限 ：Unsplash+定額使用中にダウンロードした Unsplash+コンテンツの使用権には、いかなる失効日または権利利用期限もありません。" at bounding box center [672, 512] width 510 height 40
copy li "無期限 ：Unsplash+定額使用中にダウンロードした Unsplash+コンテンツの使用権には、いかなる失効日または権利利用期限もありません。"
click at [717, 520] on li "無期限 ：Unsplash+定額使用中にダウンロードした Unsplash+コンテンツの使用権には、いかなる失効日または権利利用期限もありません。" at bounding box center [672, 512] width 510 height 40
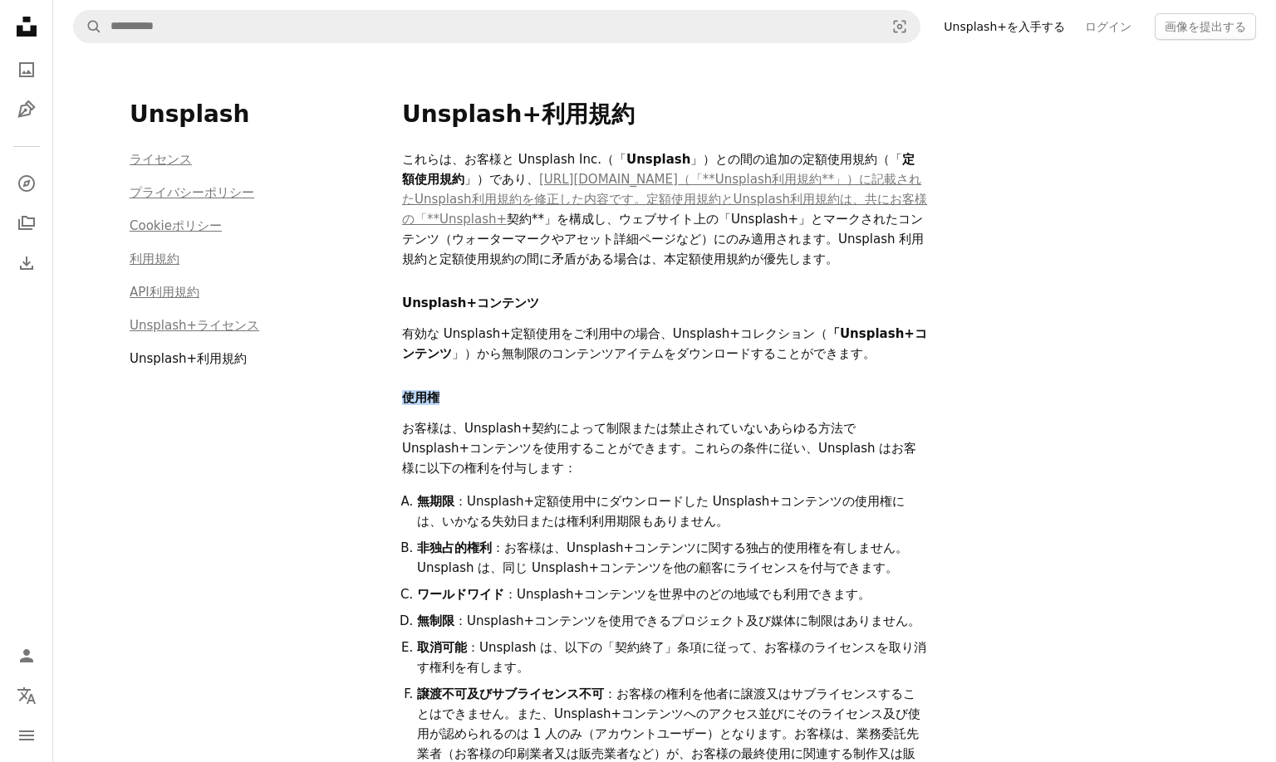
drag, startPoint x: 442, startPoint y: 395, endPoint x: 403, endPoint y: 394, distance: 39.0
click at [403, 394] on h2 "使用権" at bounding box center [664, 397] width 525 height 15
copy h2 "使用権"
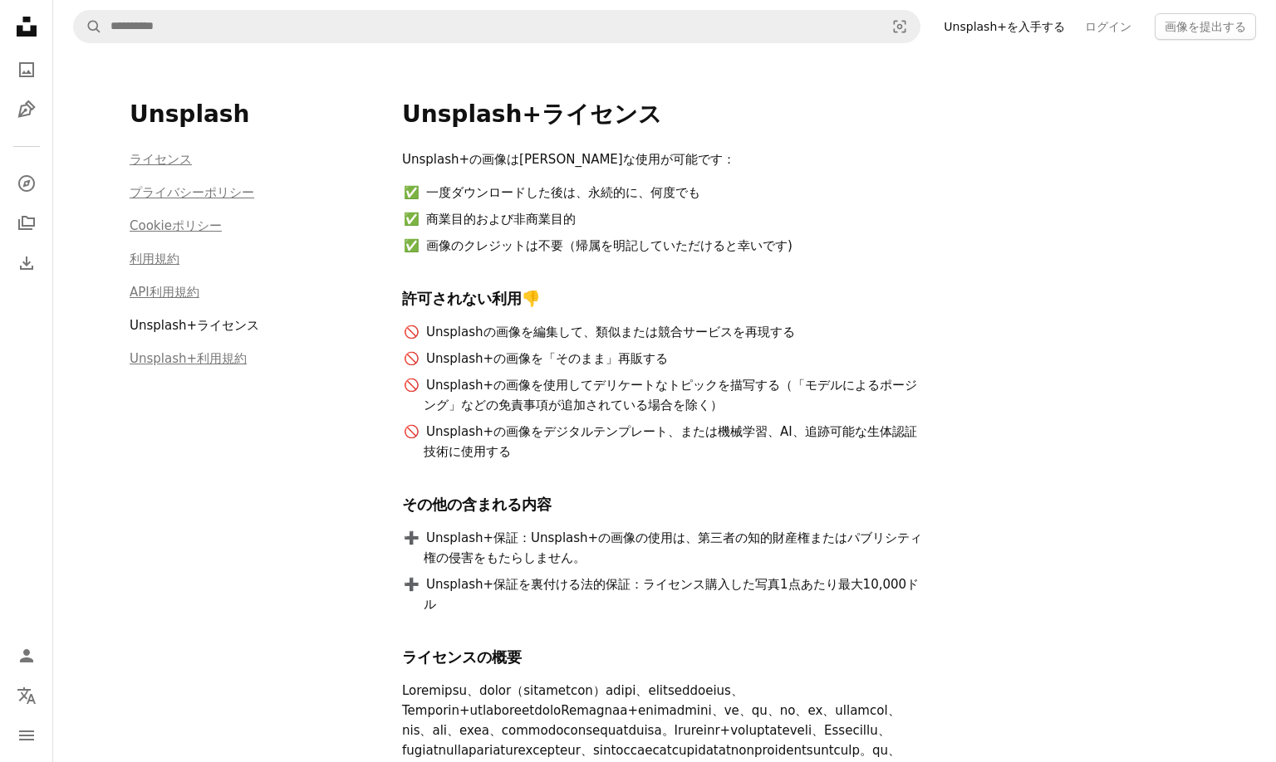
scroll to position [260, 0]
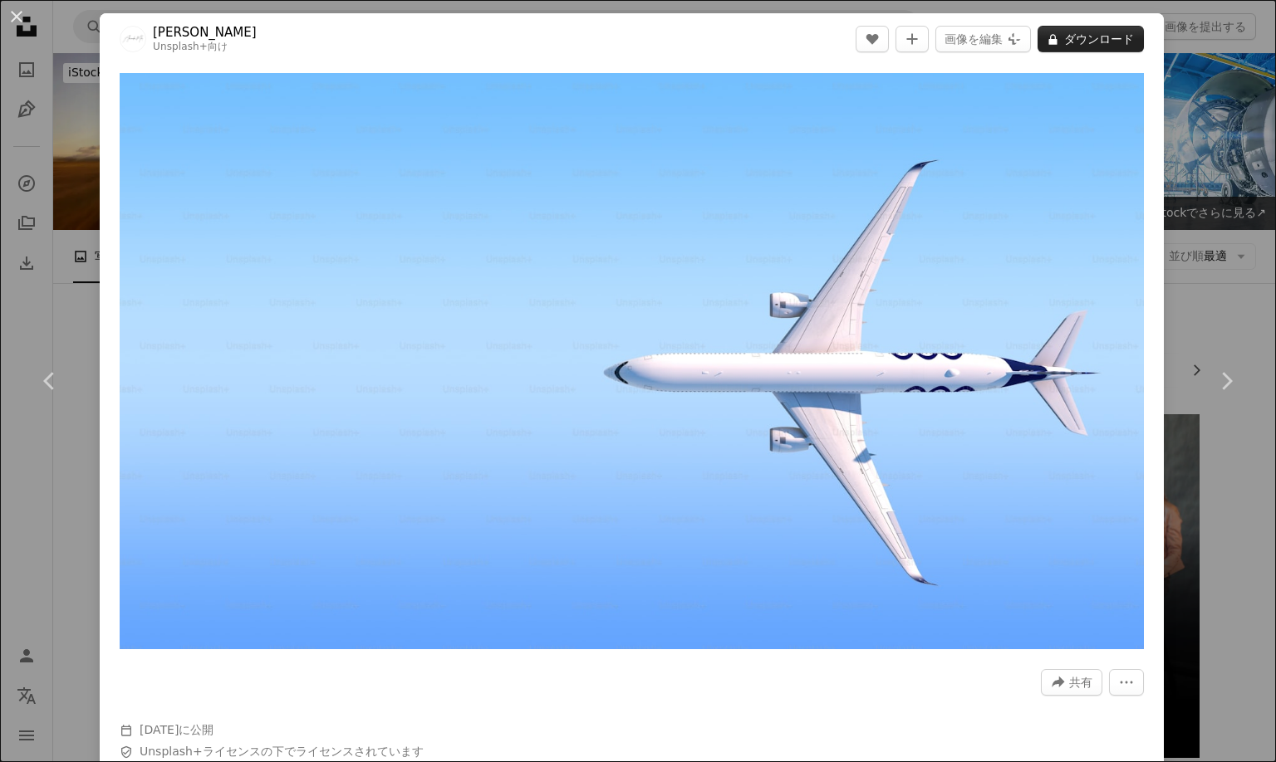
click at [1081, 47] on button "A lock ダウンロード" at bounding box center [1090, 39] width 106 height 27
